Goal: Task Accomplishment & Management: Manage account settings

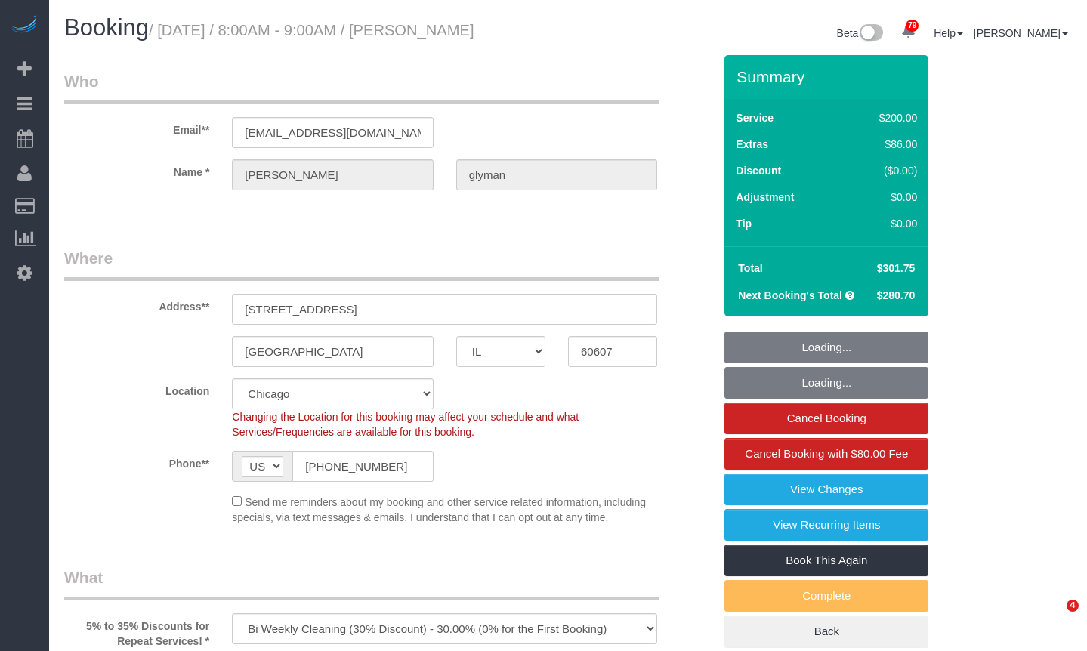
select select "IL"
select select "512"
select select "2"
select select "7"
select select "number:1"
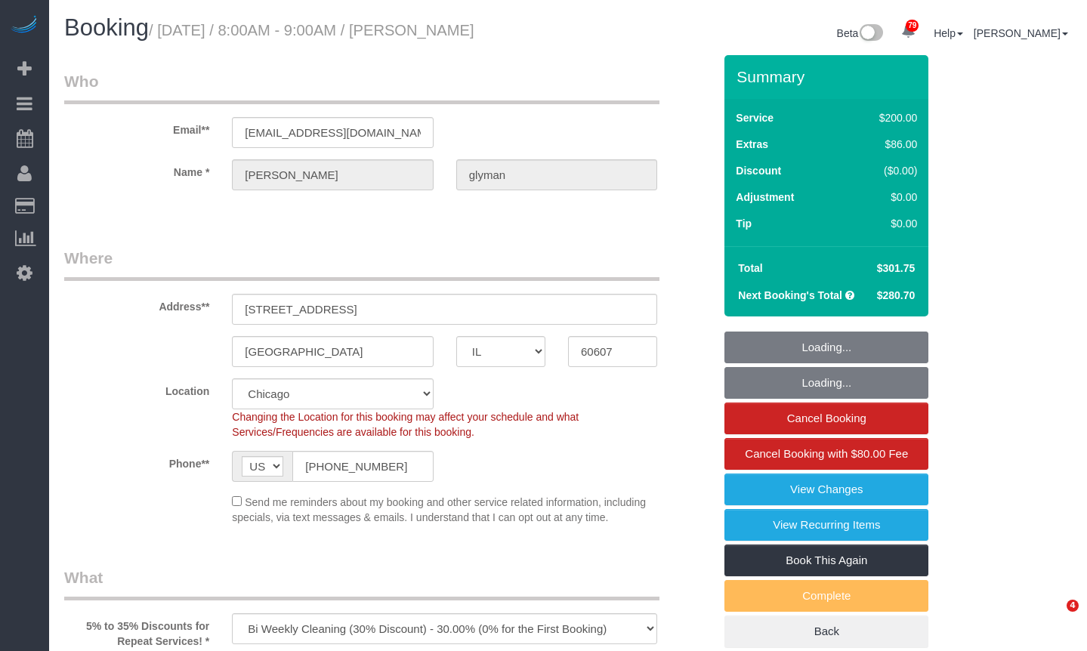
select select "number:69"
select select "number:139"
select select "number:106"
select select "spot1"
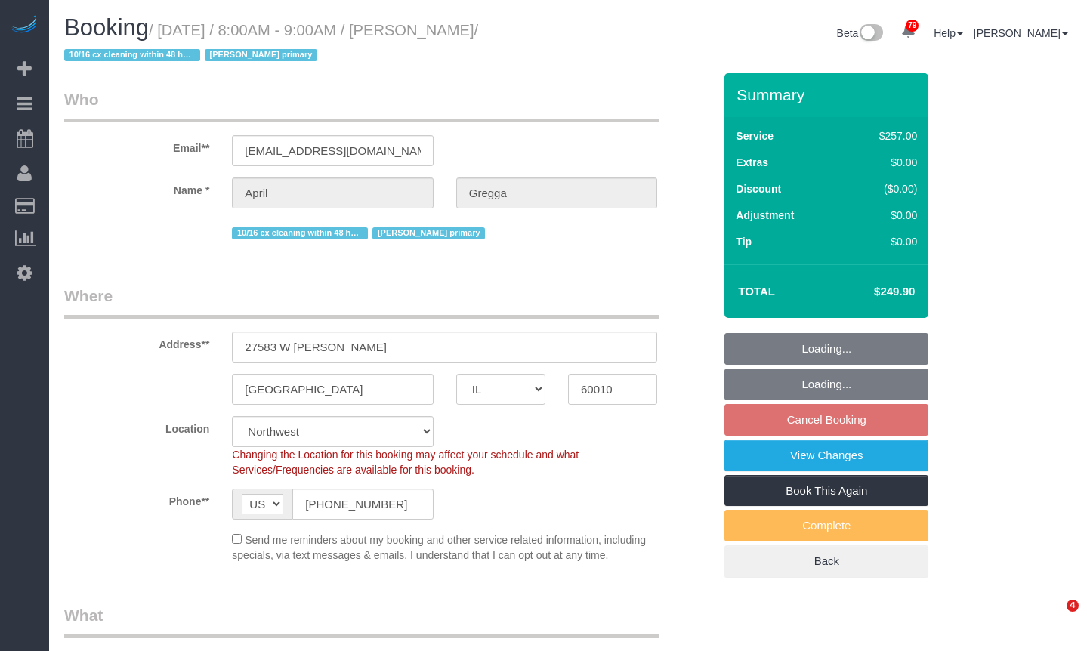
select select "IL"
select select "512"
select select "4"
select select "number:1"
select select "number:65"
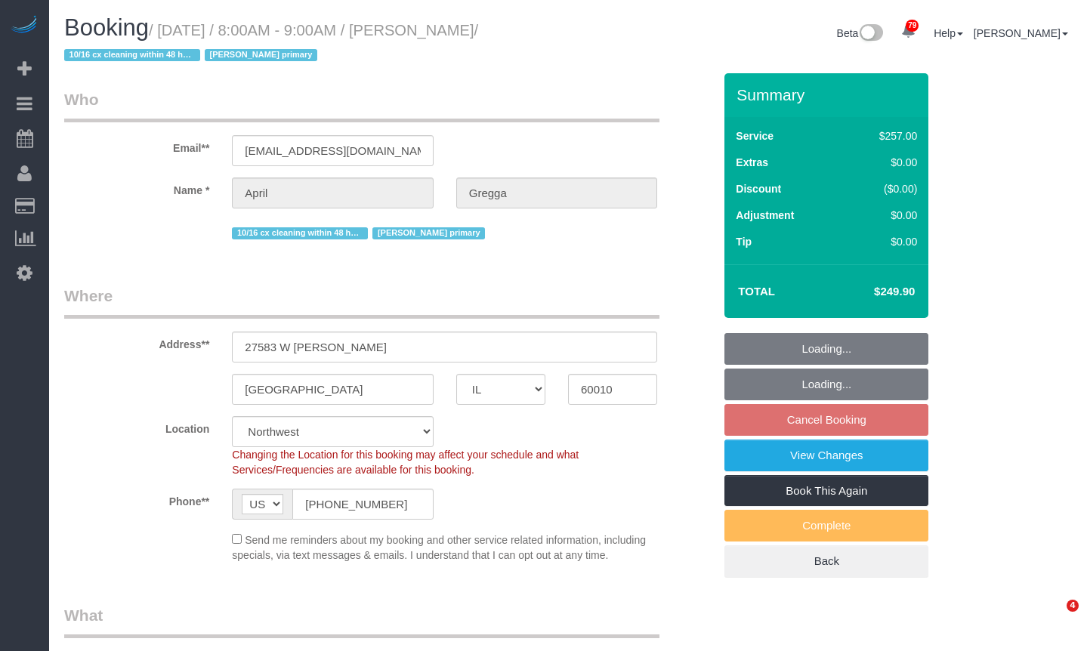
select select "number:139"
select select "number:104"
select select "IL"
select select "512"
select select "4"
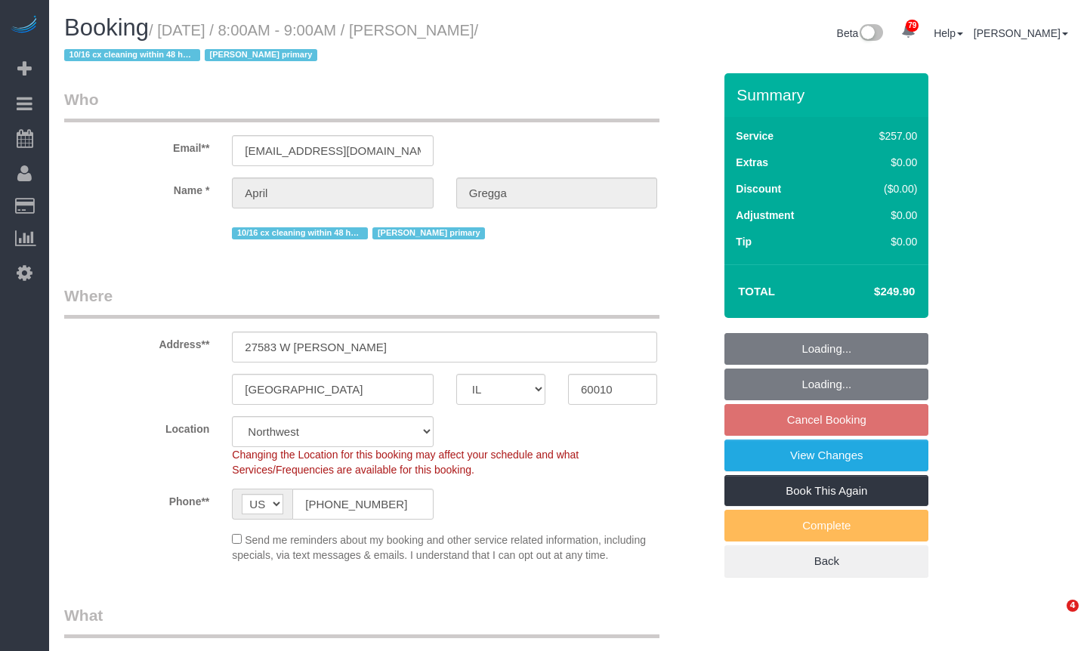
select select "number:1"
select select "number:65"
select select "number:139"
select select "number:104"
select select "IL"
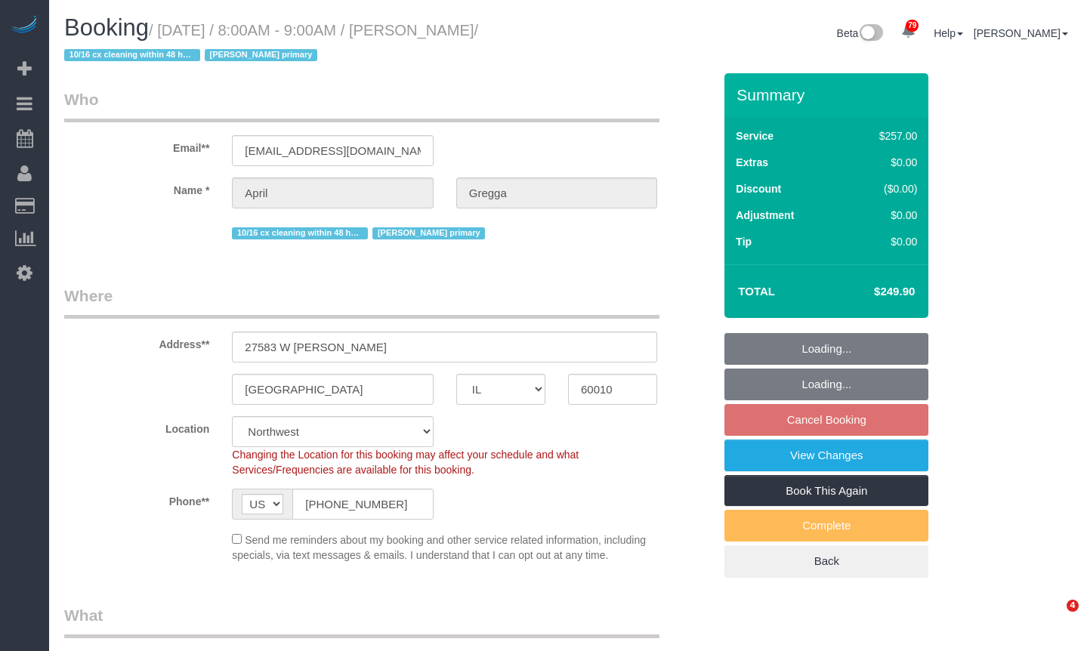
select select "512"
select select "4"
select select "number:1"
select select "number:65"
select select "number:139"
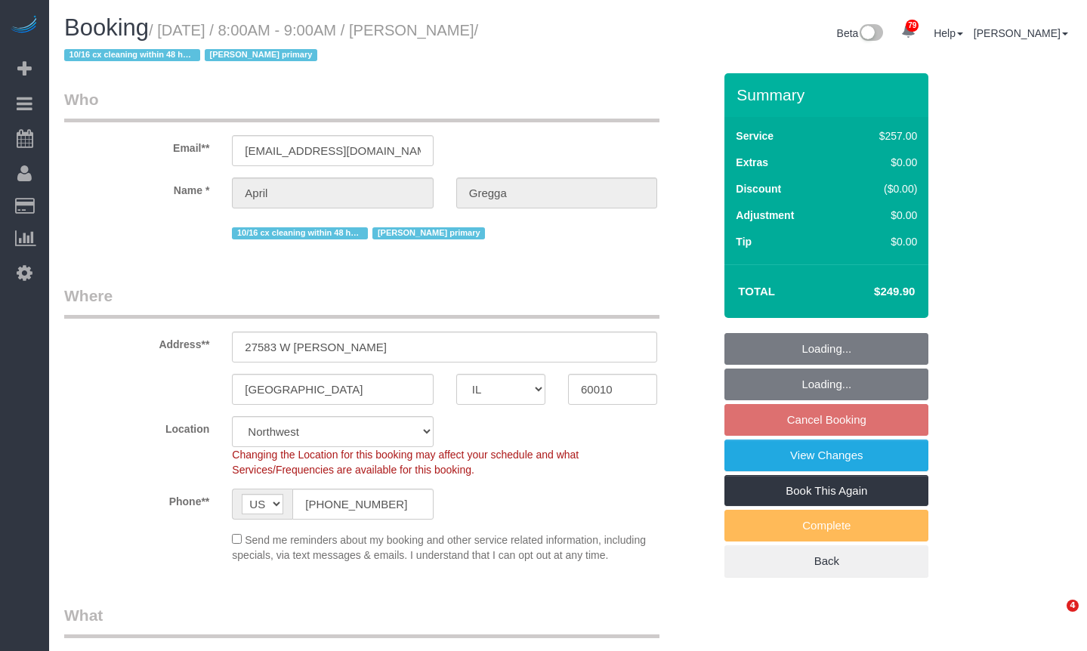
select select "number:104"
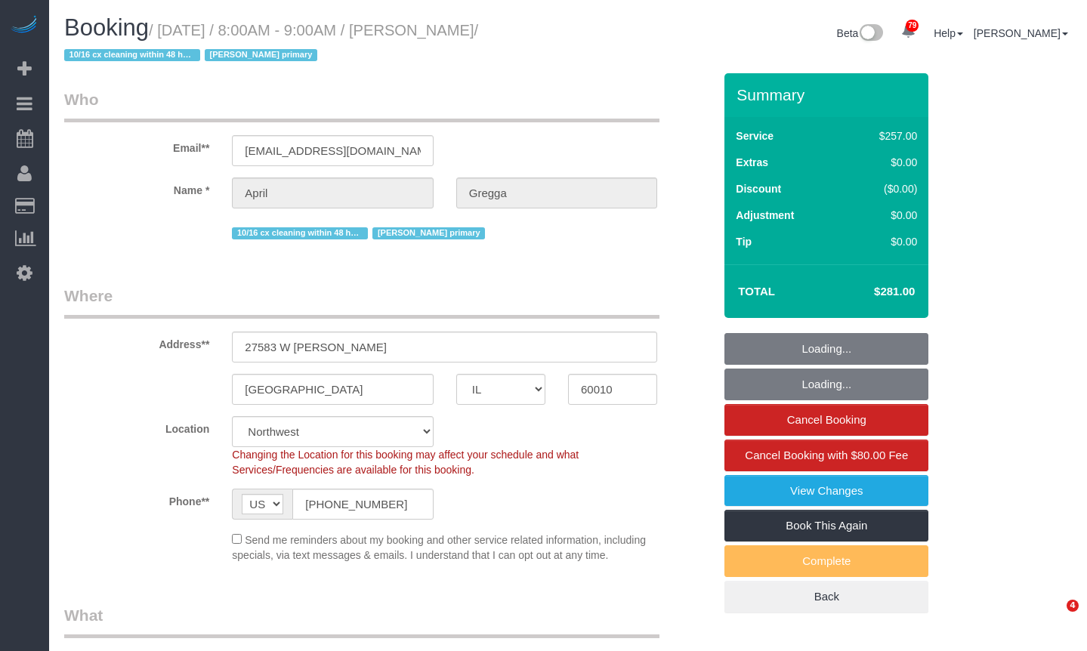
select select "IL"
select select "512"
select select "4"
select select "number:1"
select select "number:65"
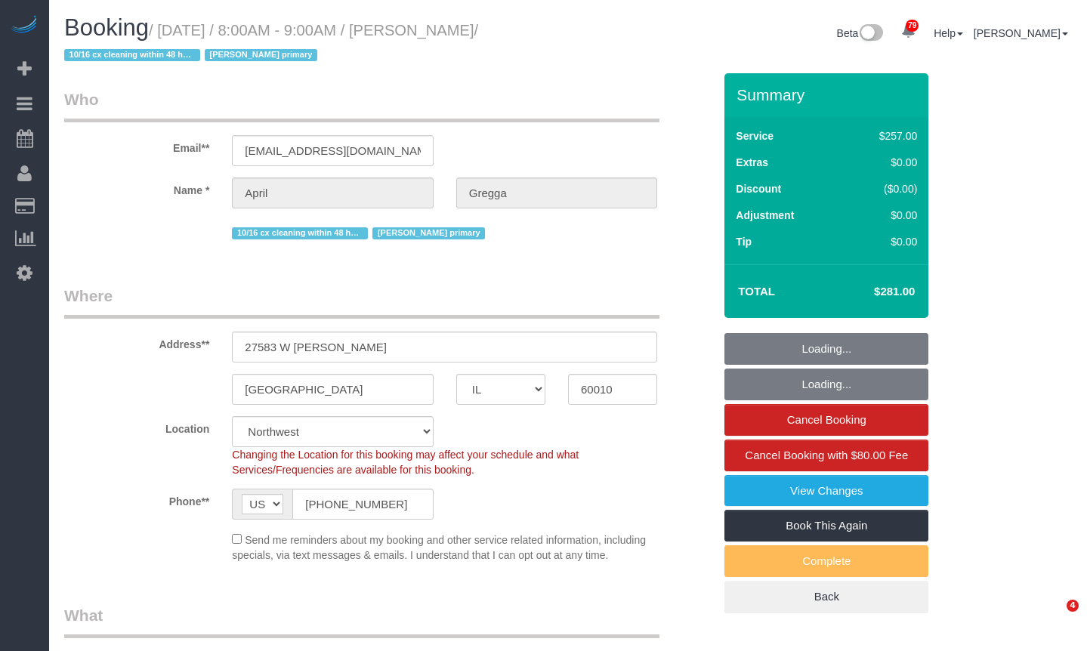
select select "number:139"
select select "number:104"
select select "spot1"
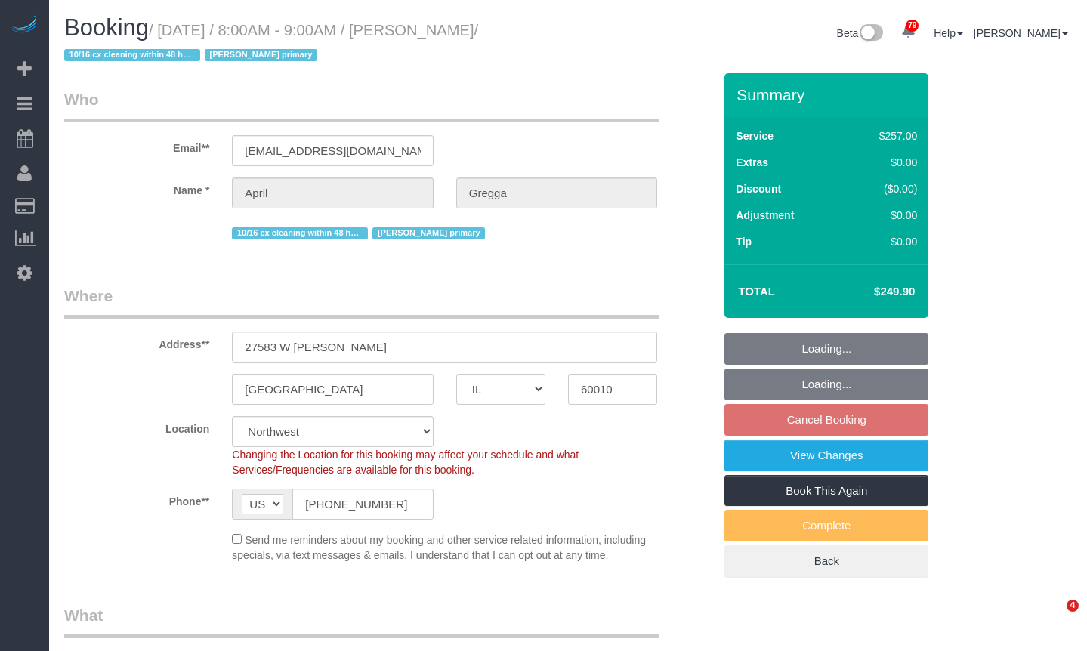
select select "IL"
select select "512"
select select "number:1"
select select "number:65"
select select "number:139"
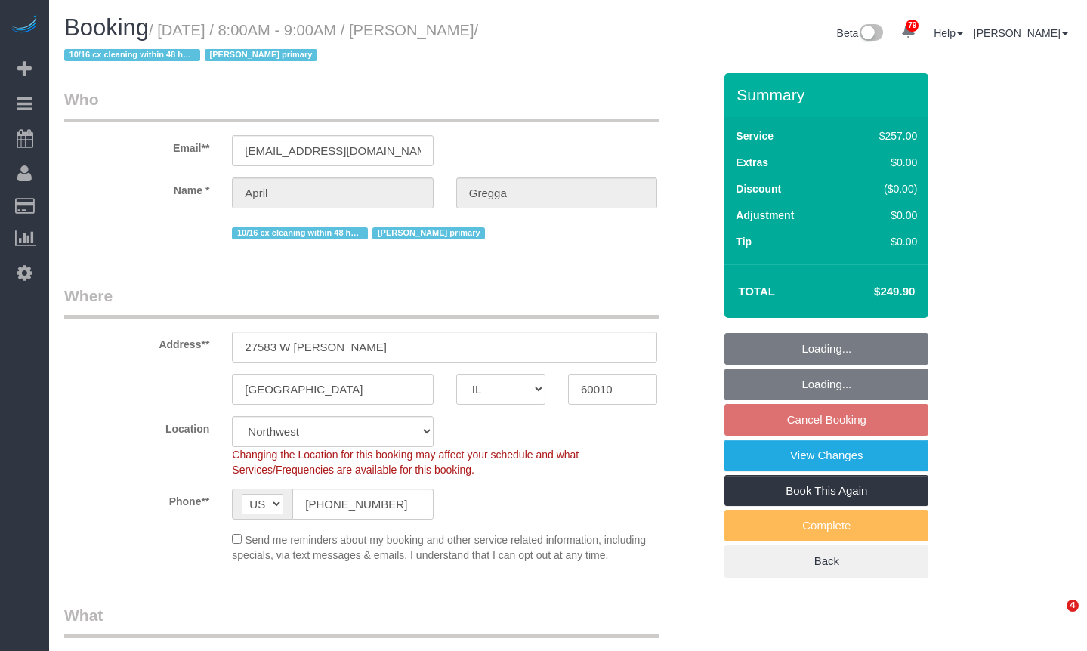
select select "number:104"
select select "object:1273"
select select "4"
